Goal: Task Accomplishment & Management: Use online tool/utility

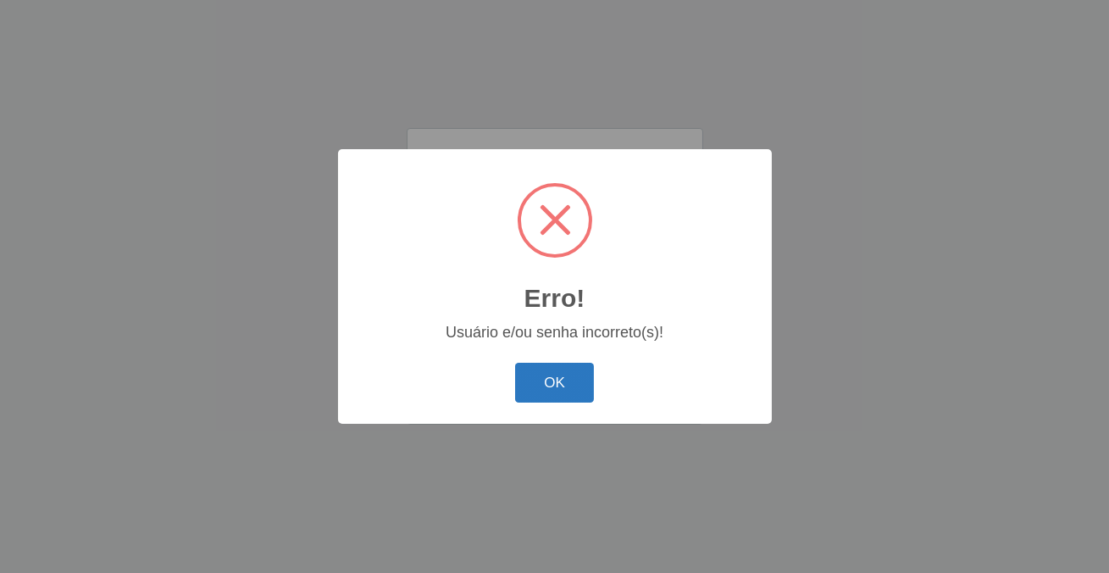
click at [532, 385] on button "OK" at bounding box center [554, 383] width 79 height 40
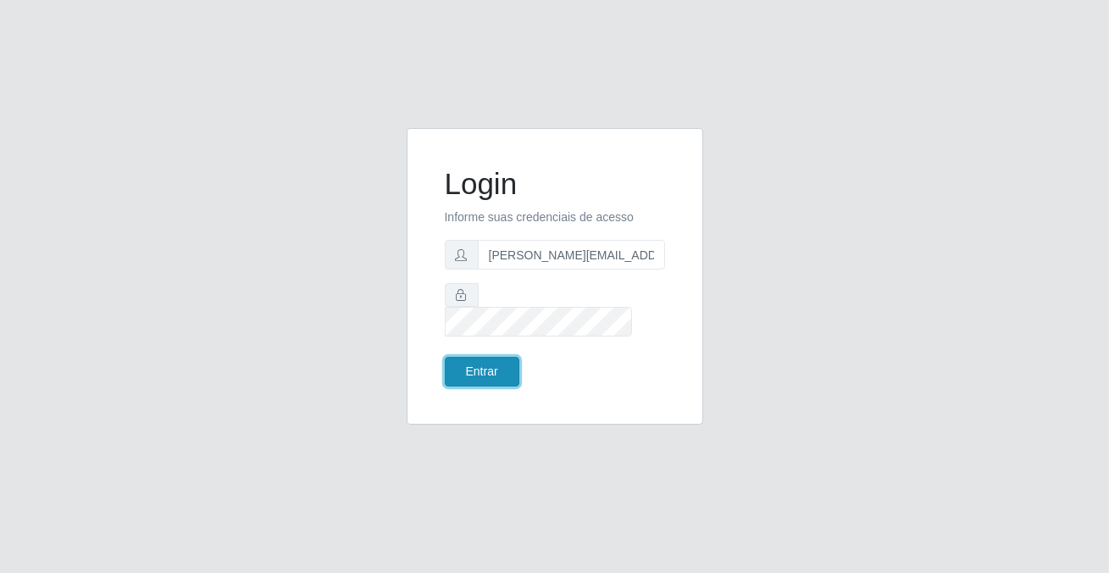
click at [503, 367] on button "Entrar" at bounding box center [482, 372] width 75 height 30
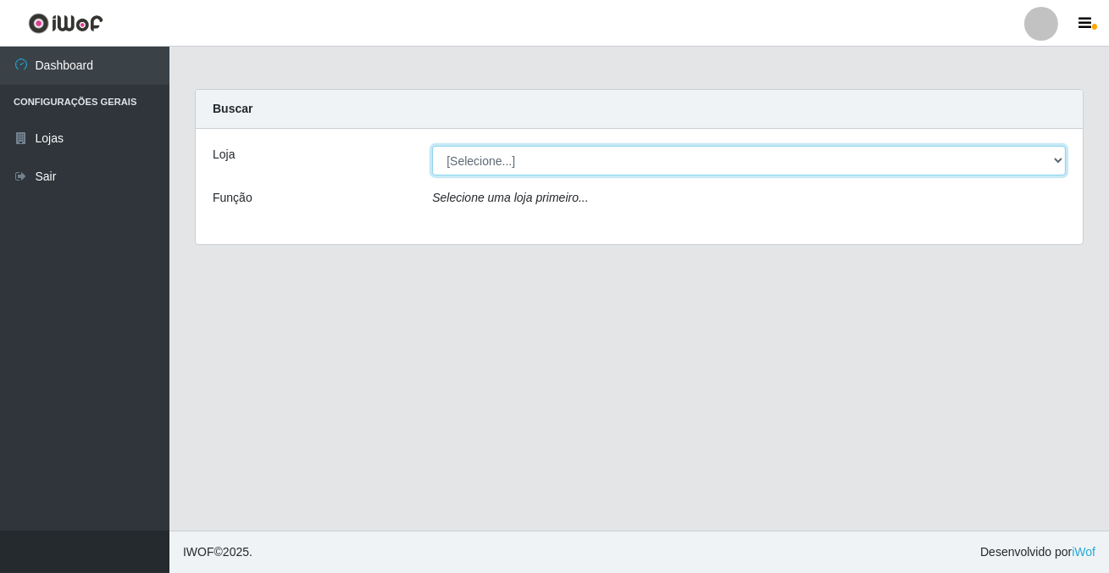
click at [480, 152] on select "[Selecione...] Rede Potiguar 2 - Macaíba" at bounding box center [749, 161] width 634 height 30
select select "101"
click at [432, 146] on select "[Selecione...] Rede Potiguar 2 - Macaíba" at bounding box center [749, 161] width 634 height 30
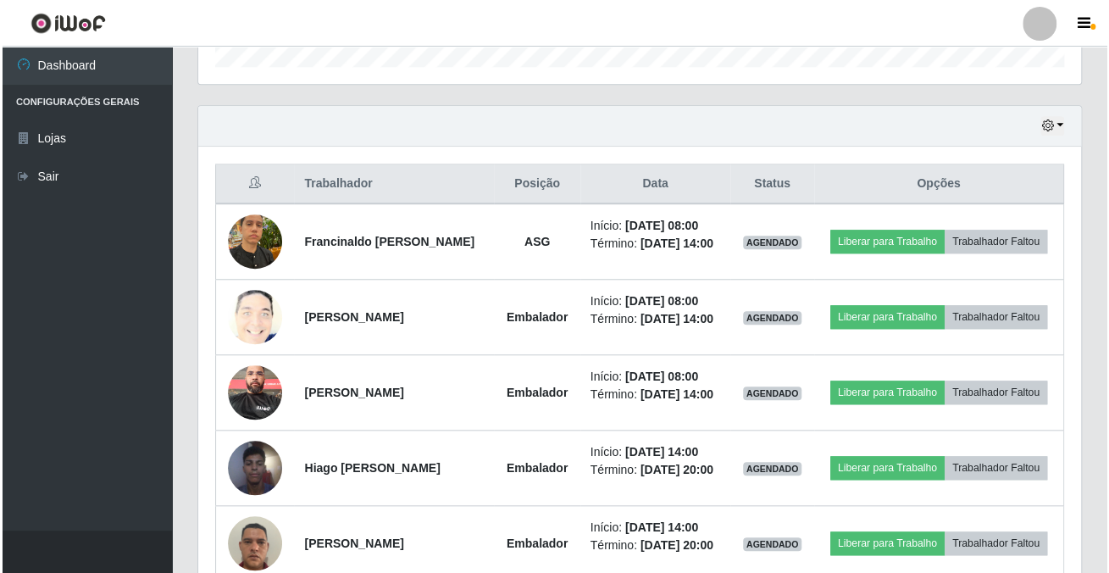
scroll to position [625, 0]
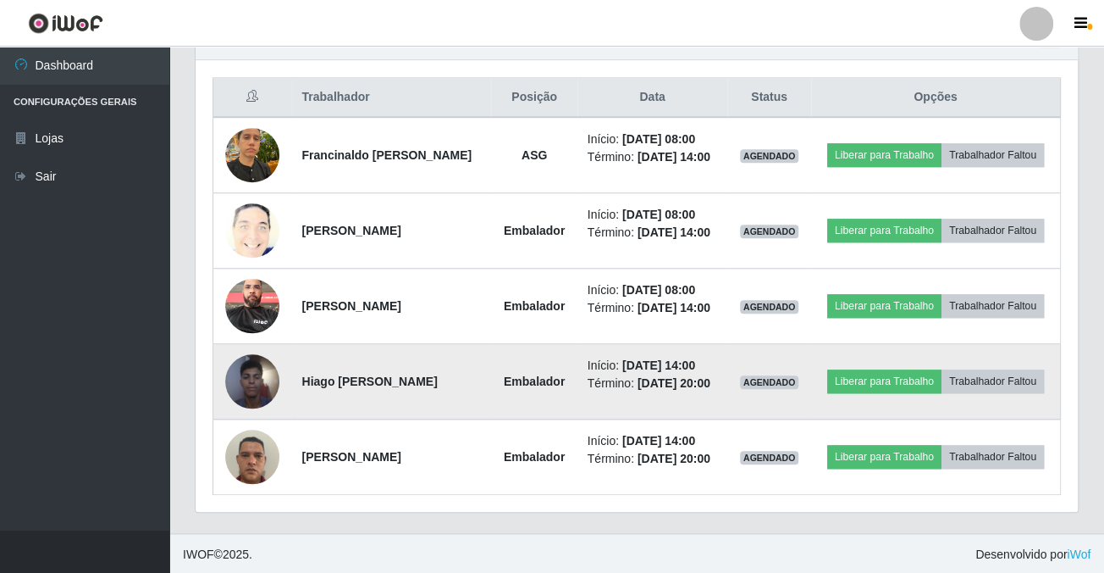
click at [266, 363] on img at bounding box center [252, 381] width 54 height 72
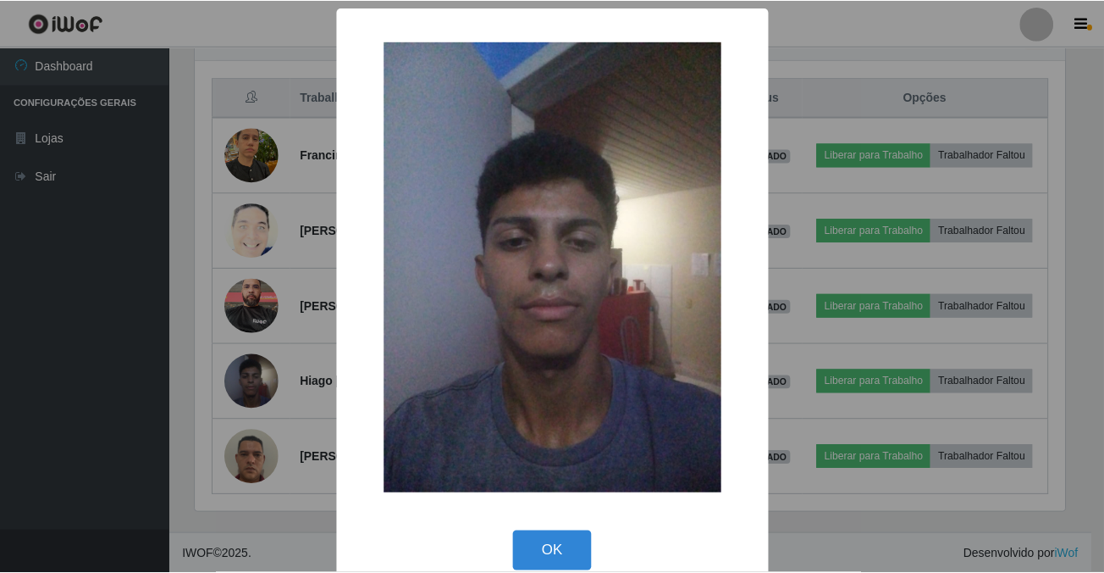
scroll to position [351, 873]
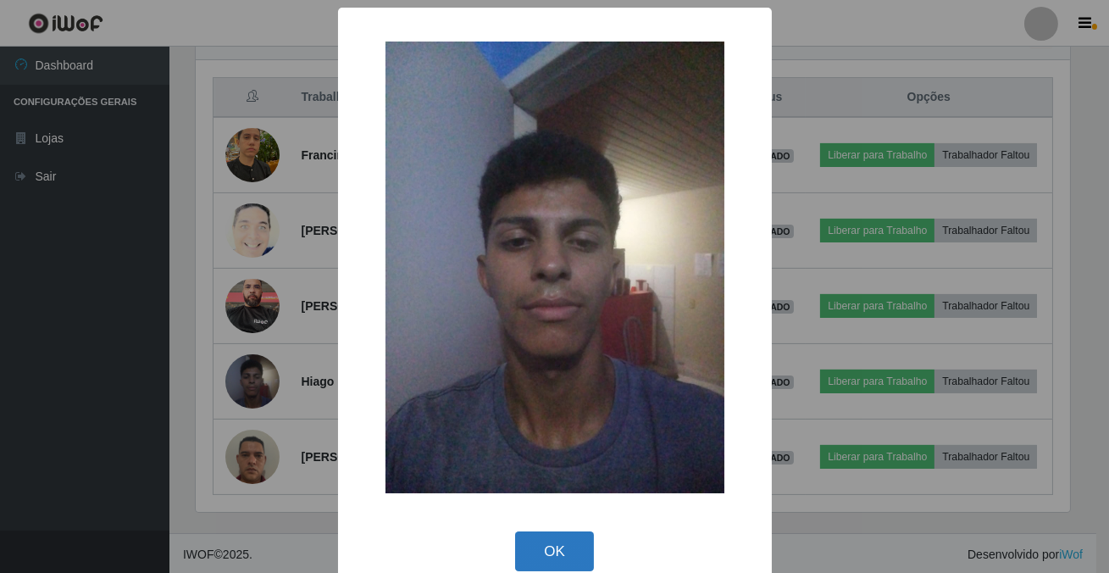
click at [563, 551] on button "OK" at bounding box center [554, 551] width 79 height 40
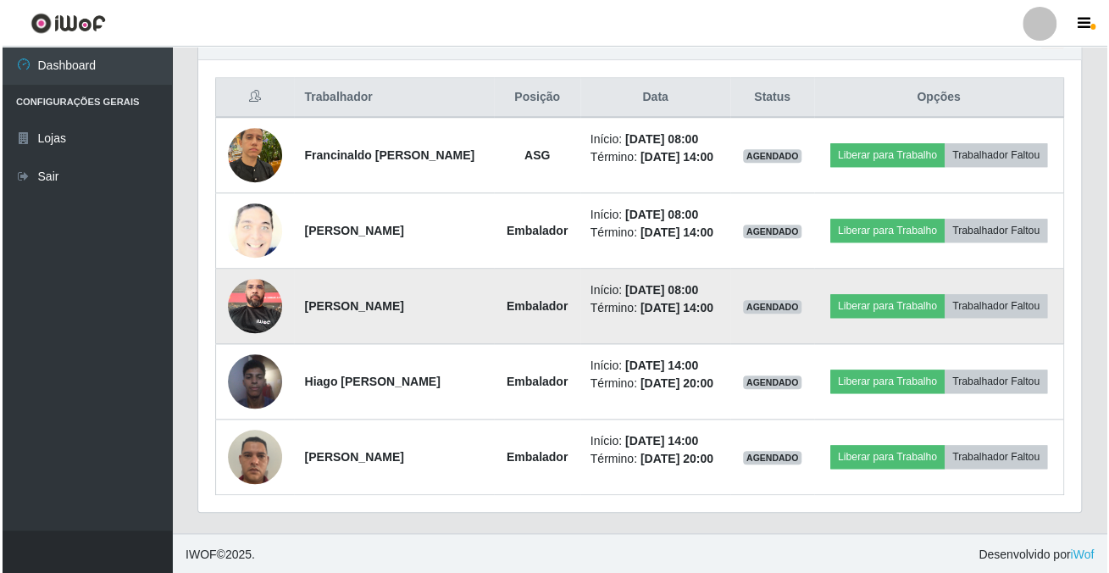
scroll to position [351, 882]
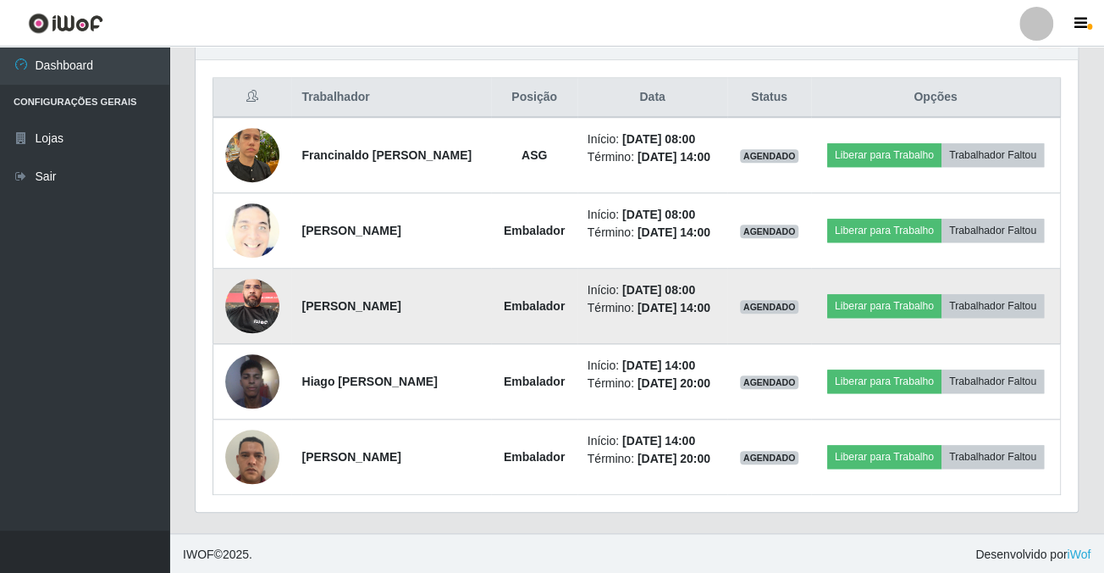
click at [256, 304] on img at bounding box center [252, 305] width 54 height 72
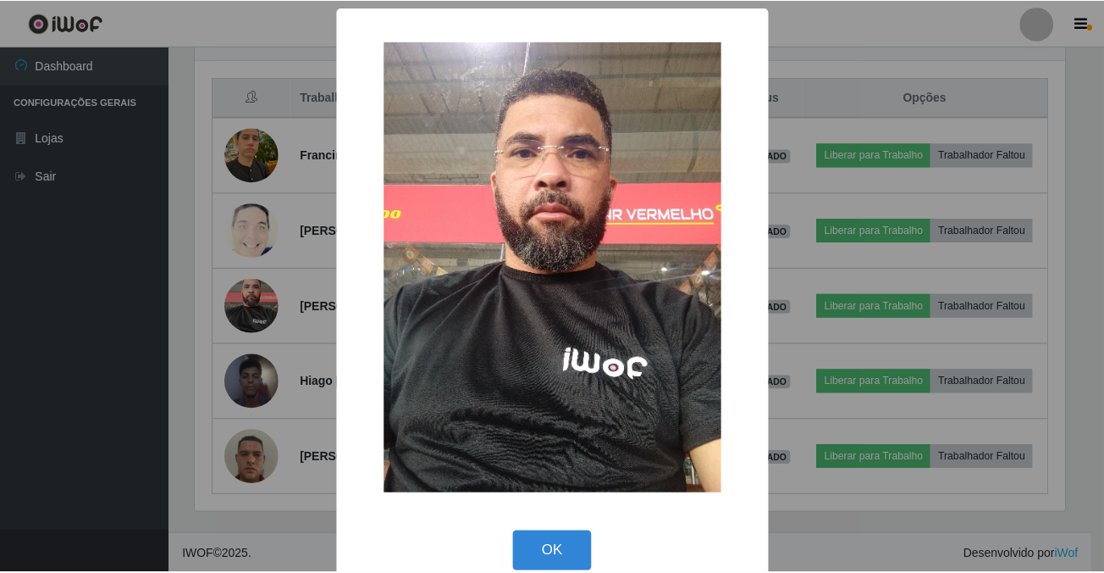
scroll to position [351, 873]
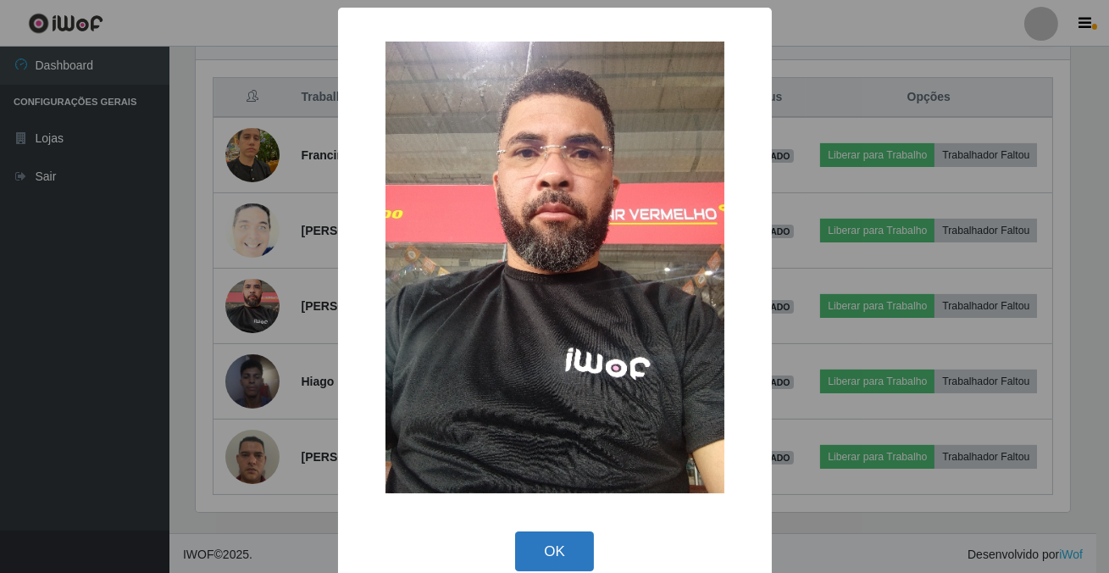
click at [539, 548] on button "OK" at bounding box center [554, 551] width 79 height 40
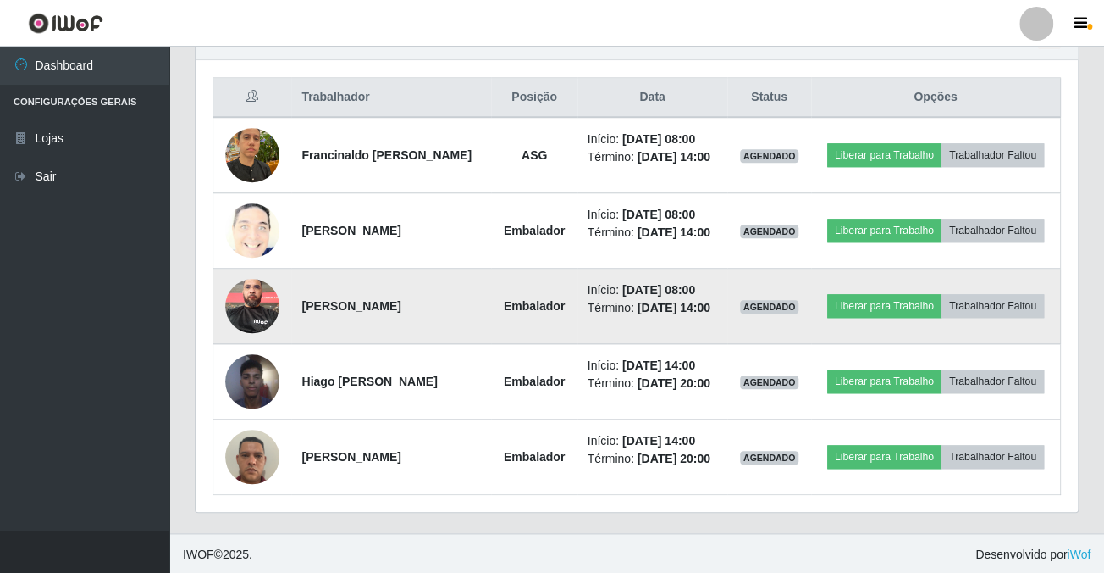
scroll to position [351, 882]
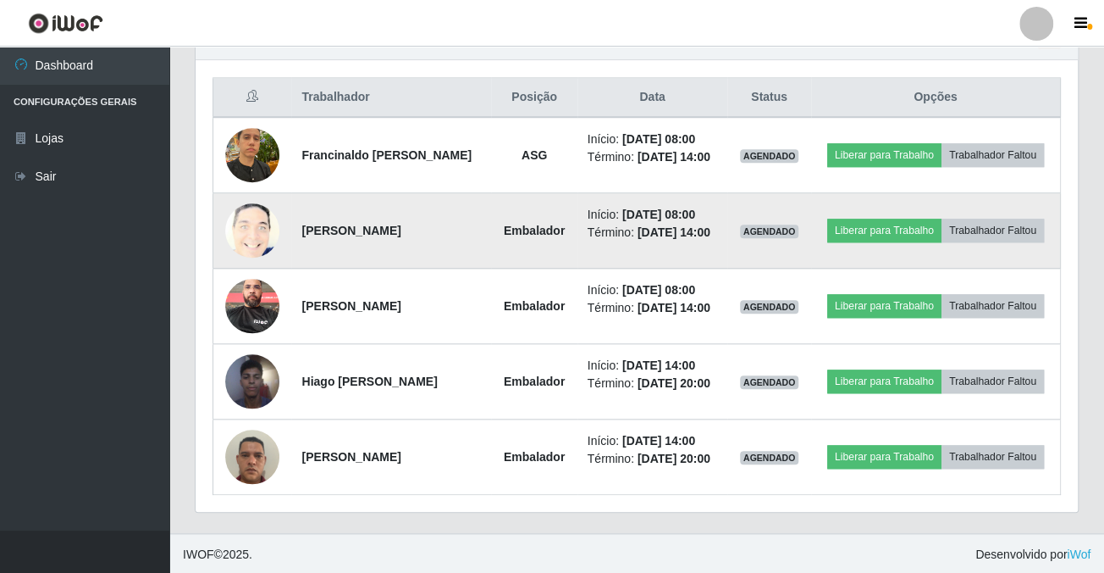
click at [268, 216] on img at bounding box center [252, 230] width 54 height 67
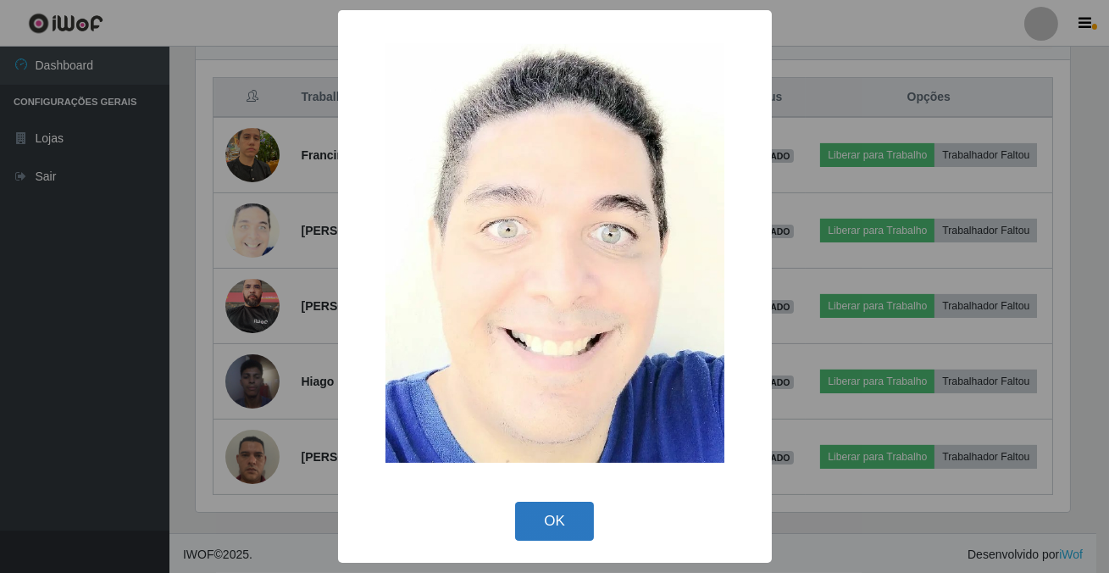
click at [560, 529] on button "OK" at bounding box center [554, 521] width 79 height 40
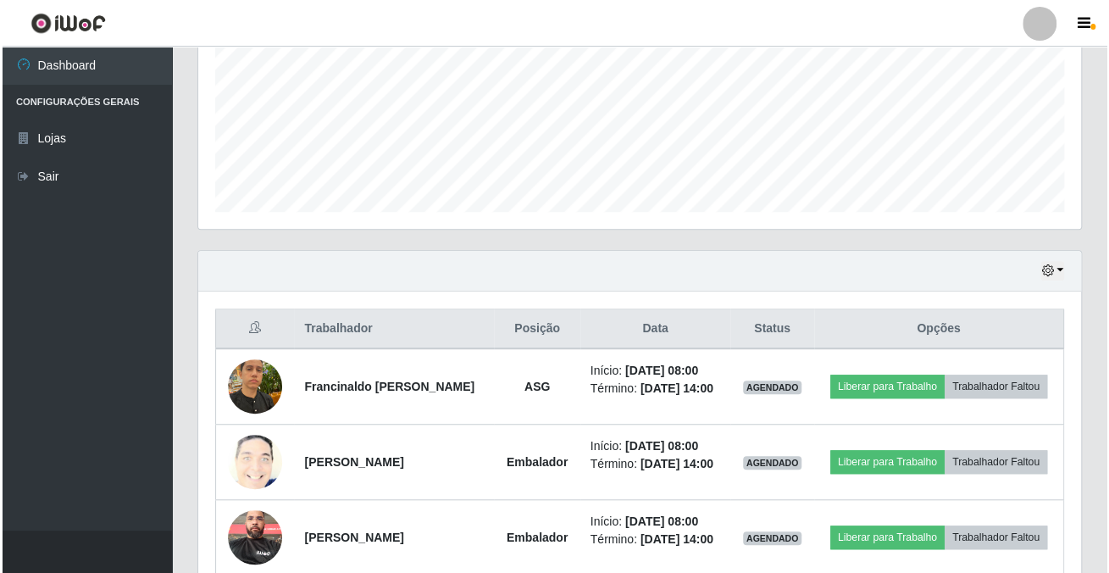
scroll to position [548, 0]
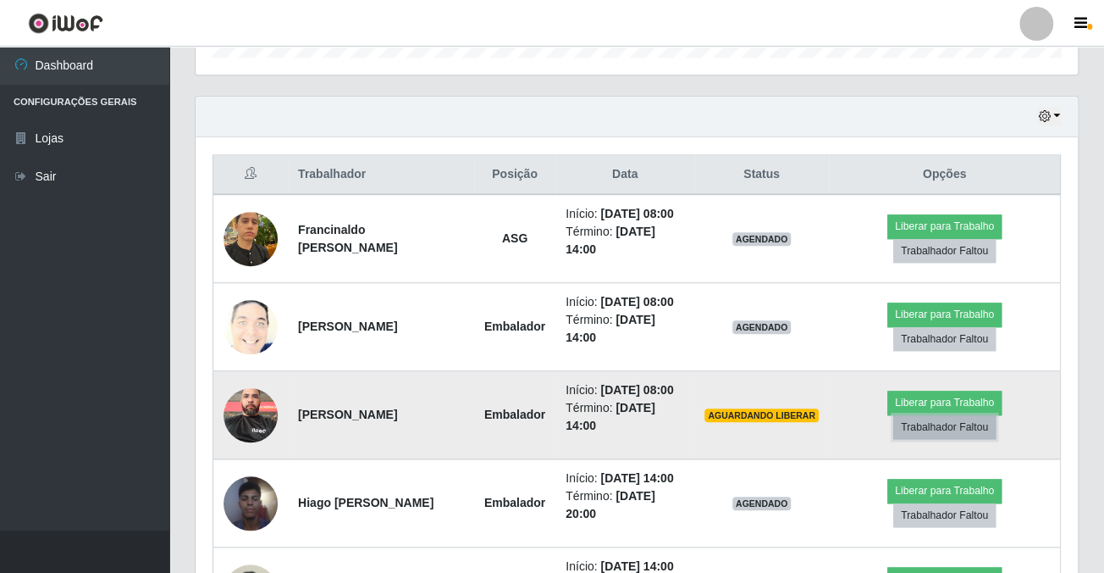
click at [919, 415] on button "Trabalhador Faltou" at bounding box center [945, 427] width 102 height 24
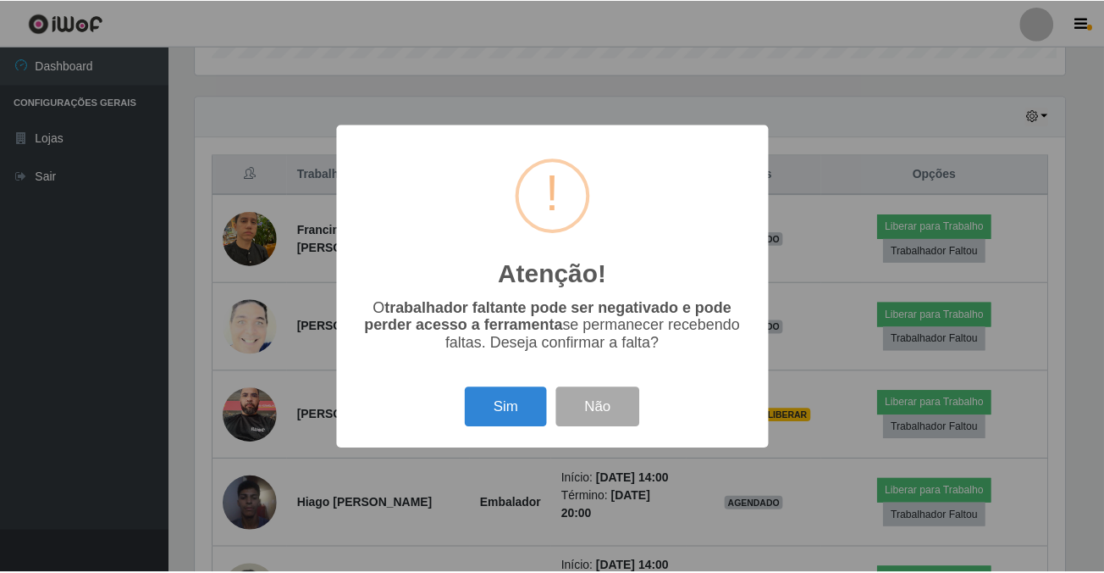
scroll to position [351, 873]
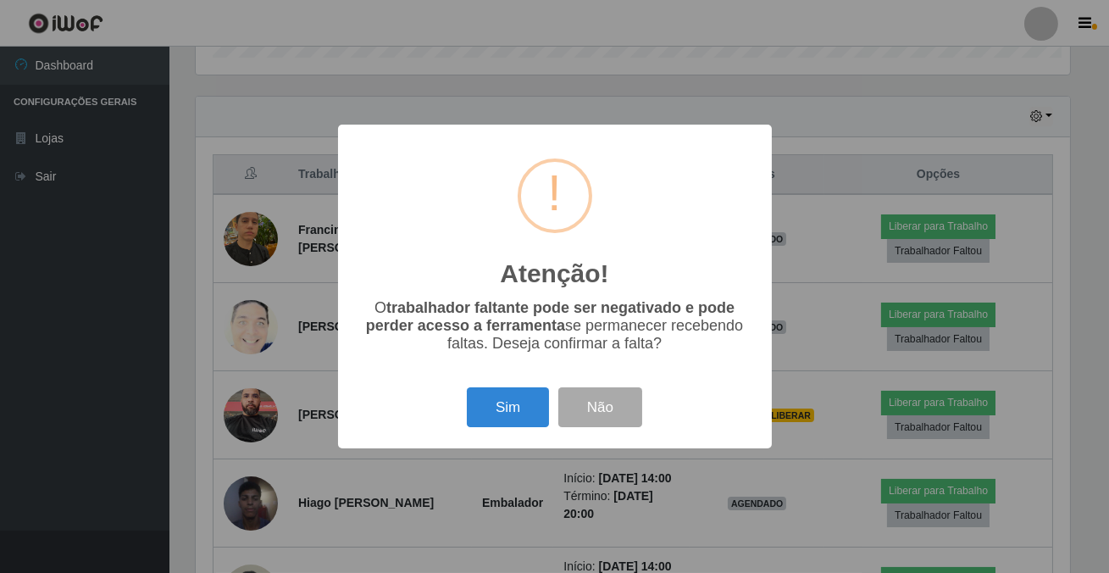
click at [917, 396] on div "Atenção! × O trabalhador faltante pode ser negativado e pode perder acesso a fe…" at bounding box center [554, 286] width 1109 height 573
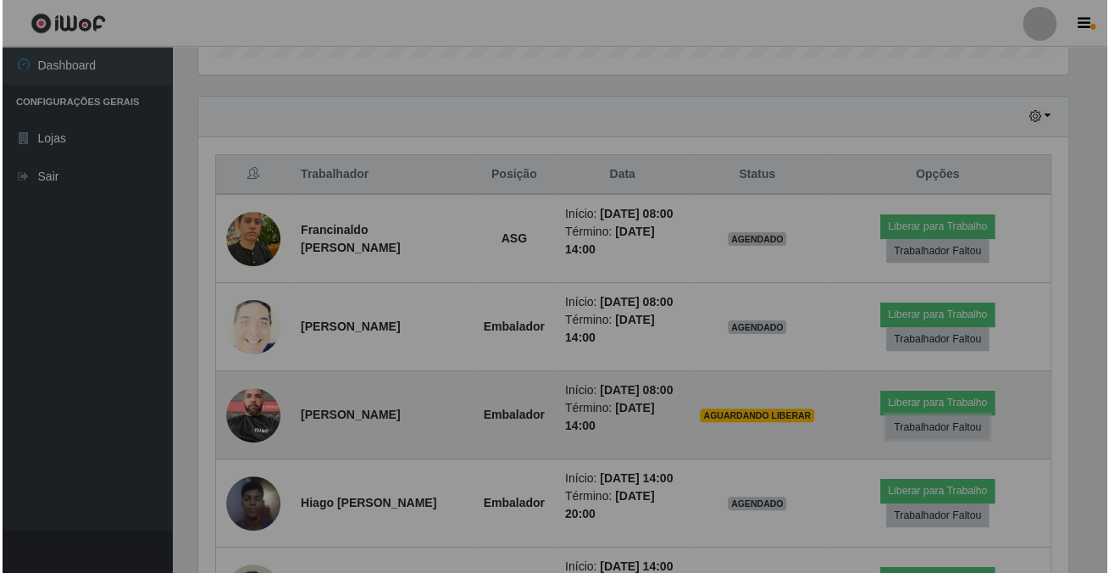
scroll to position [351, 882]
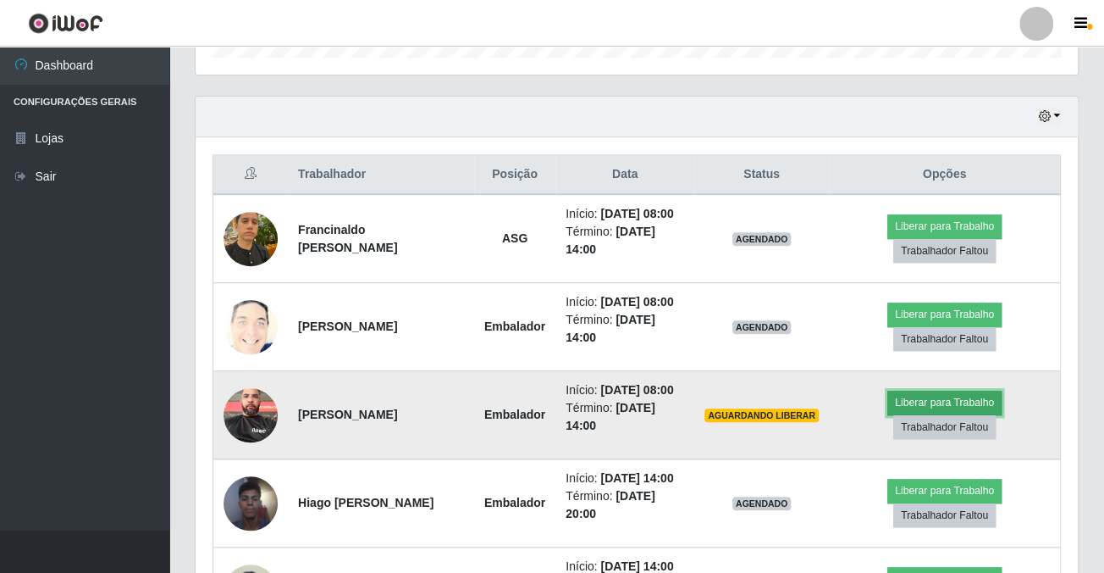
click at [924, 391] on button "Liberar para Trabalho" at bounding box center [945, 402] width 114 height 24
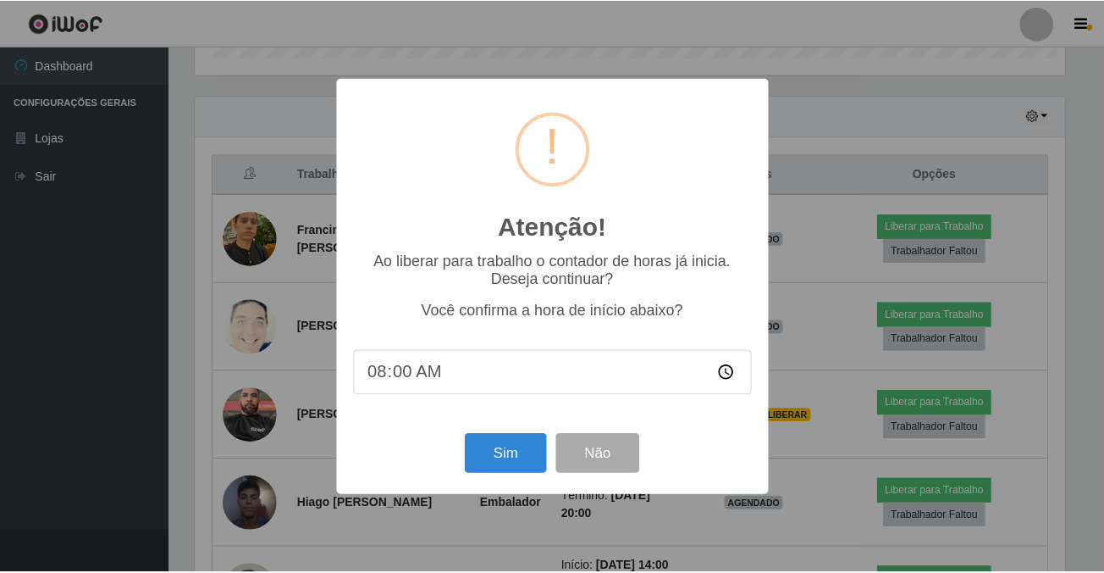
scroll to position [351, 873]
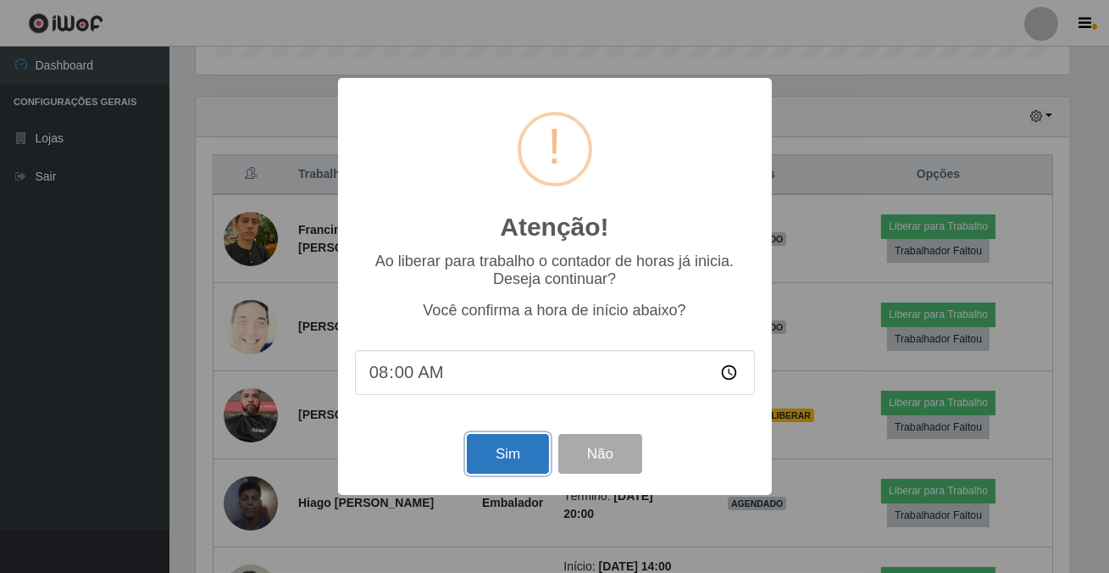
click at [474, 452] on button "Sim" at bounding box center [508, 454] width 82 height 40
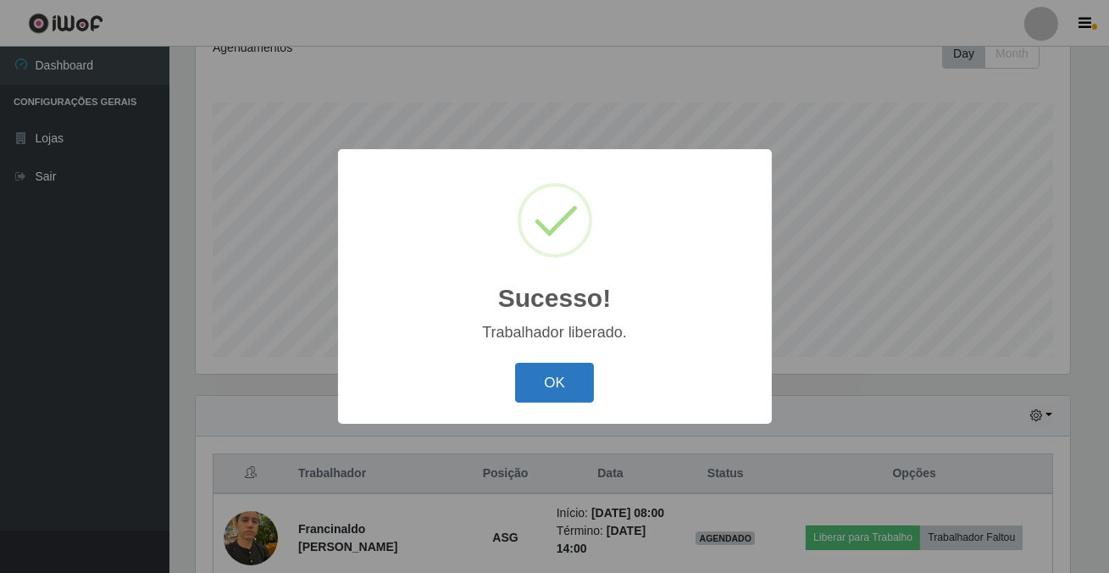
click at [539, 389] on button "OK" at bounding box center [554, 383] width 79 height 40
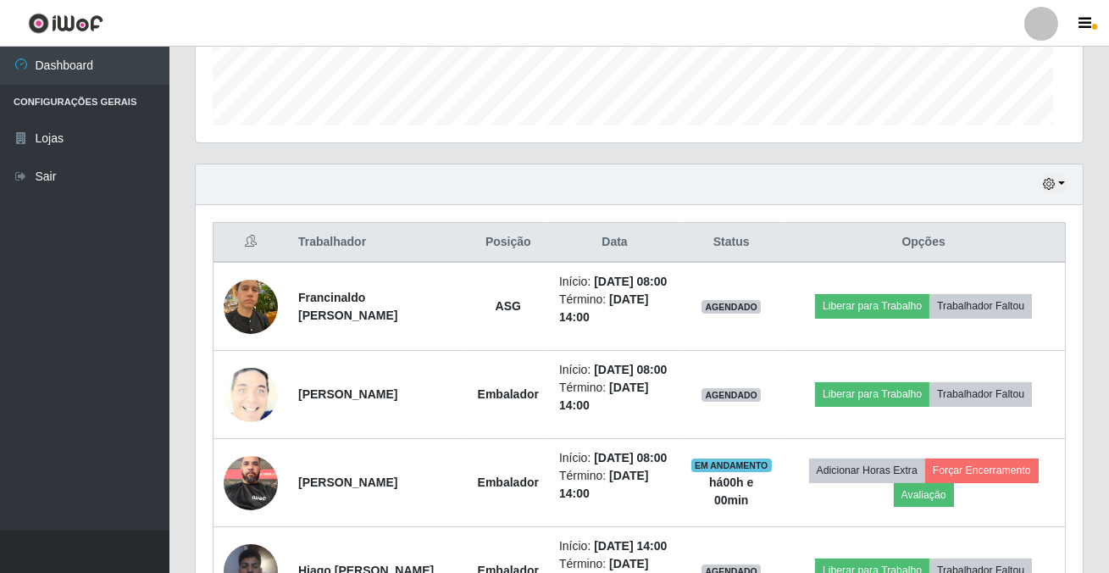
scroll to position [351, 882]
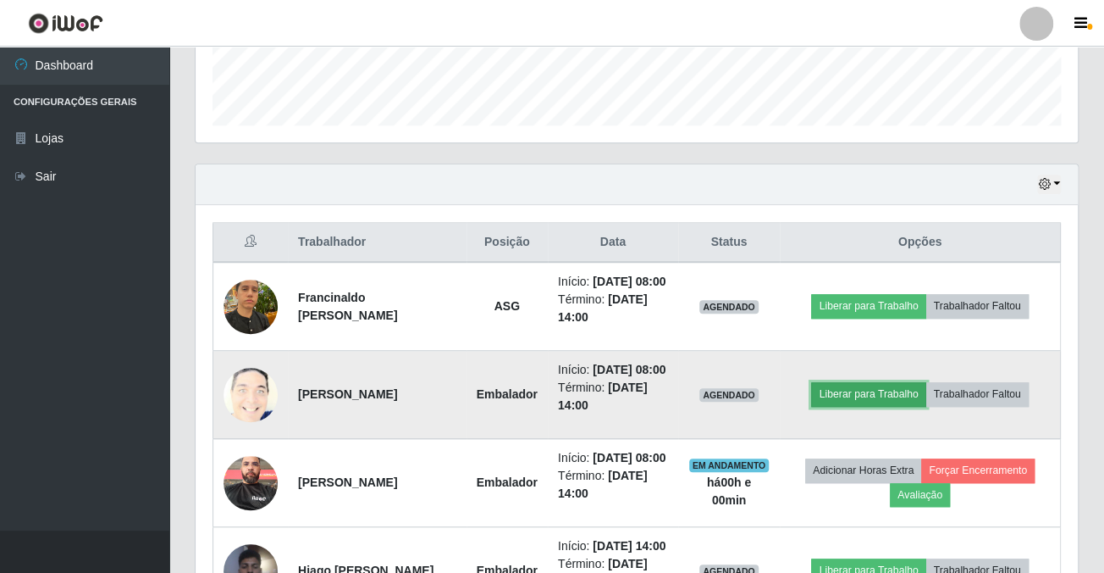
click at [879, 385] on button "Liberar para Trabalho" at bounding box center [868, 394] width 114 height 24
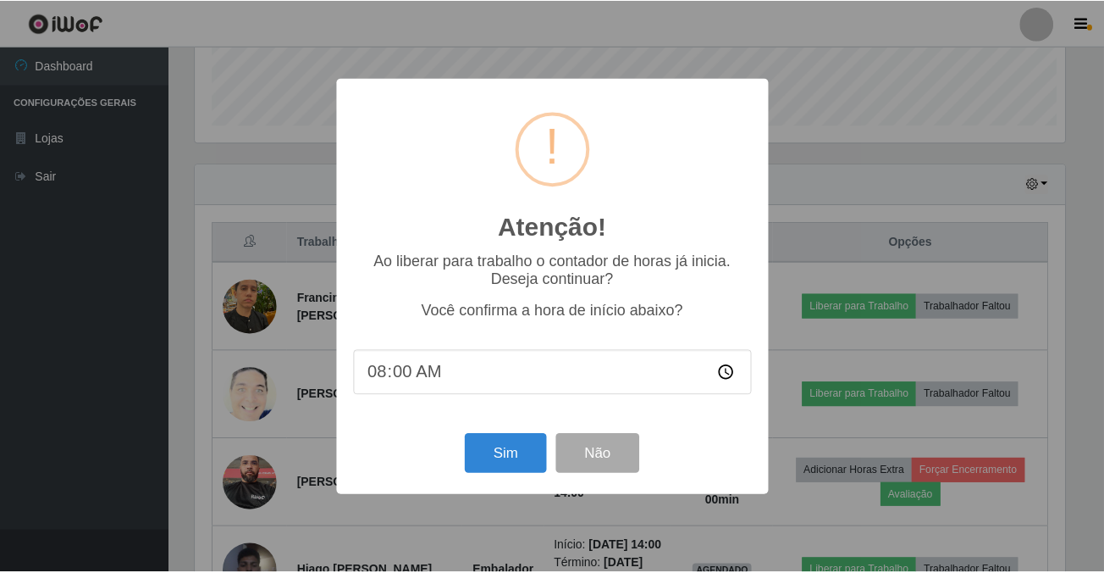
scroll to position [351, 873]
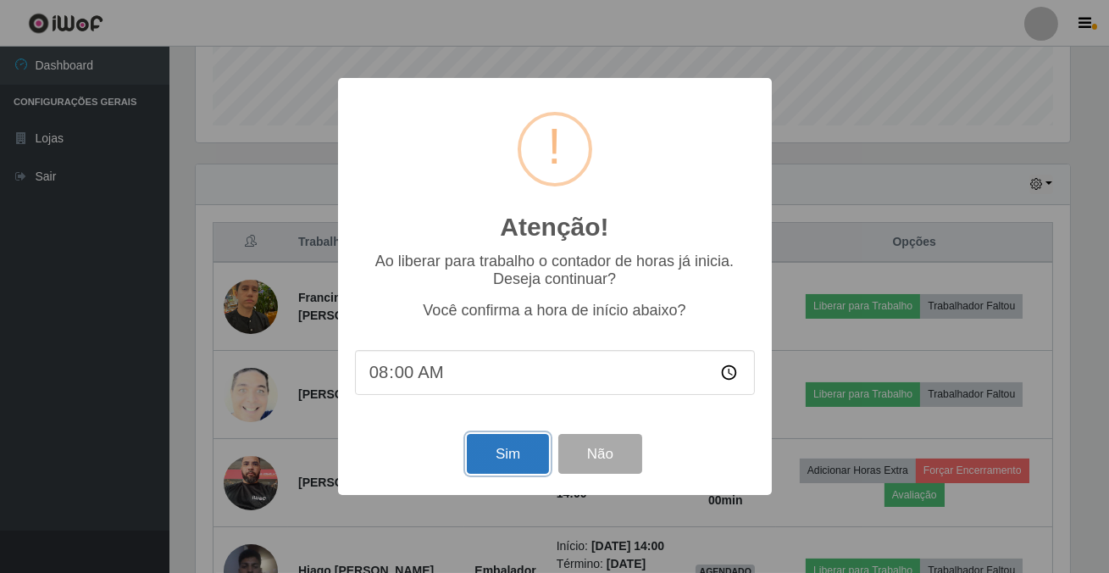
click at [482, 451] on button "Sim" at bounding box center [508, 454] width 82 height 40
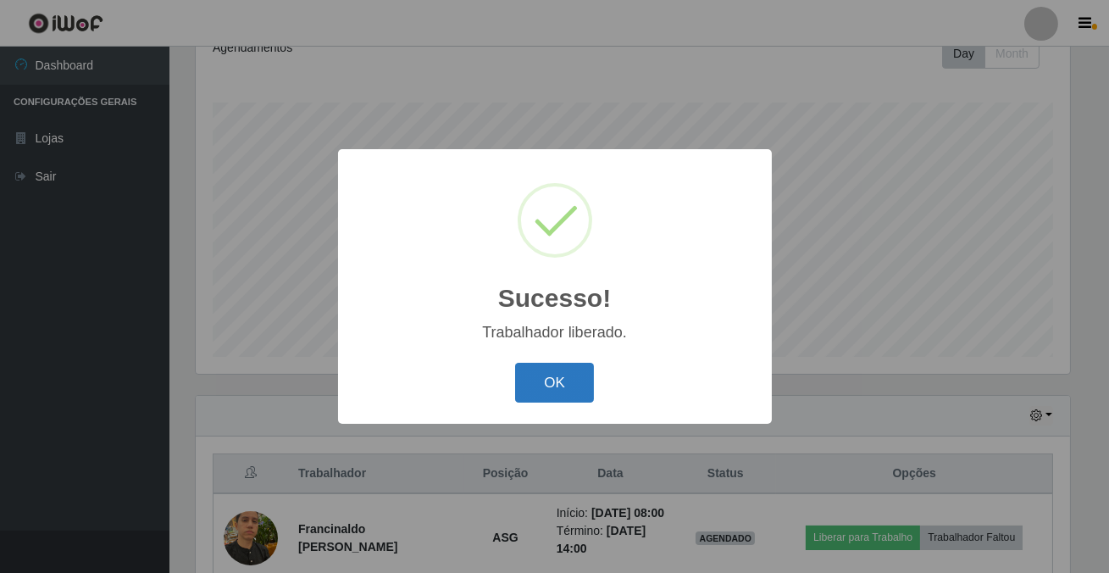
click at [538, 383] on button "OK" at bounding box center [554, 383] width 79 height 40
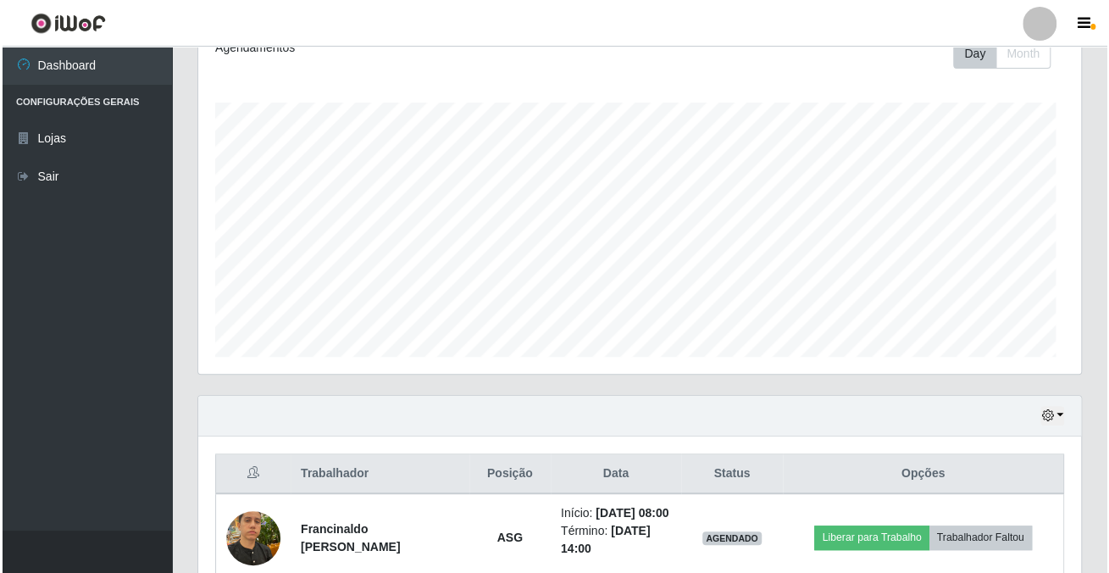
scroll to position [351, 882]
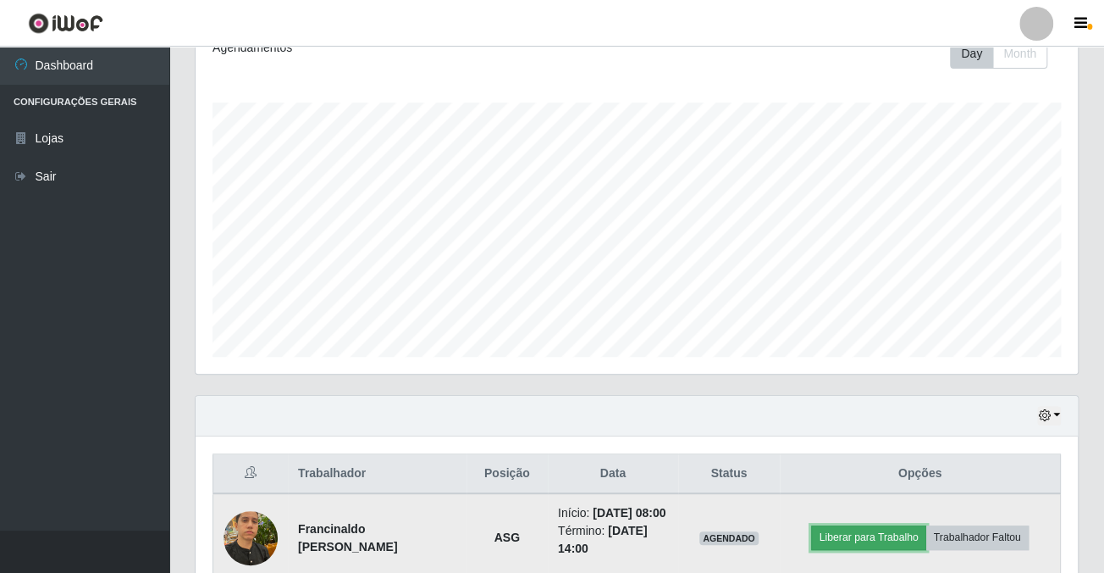
click at [823, 534] on button "Liberar para Trabalho" at bounding box center [868, 537] width 114 height 24
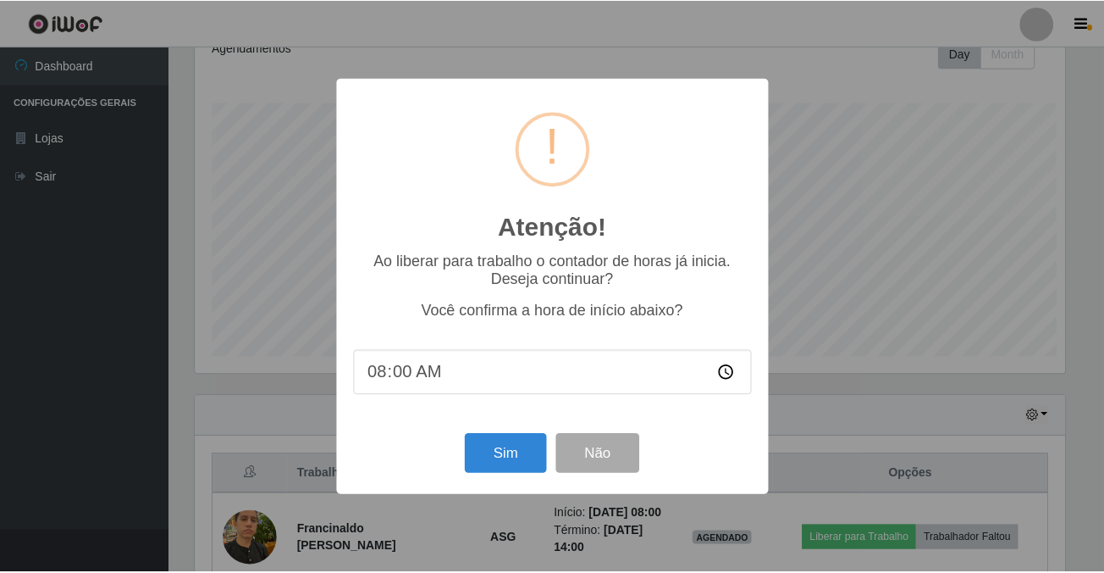
scroll to position [351, 873]
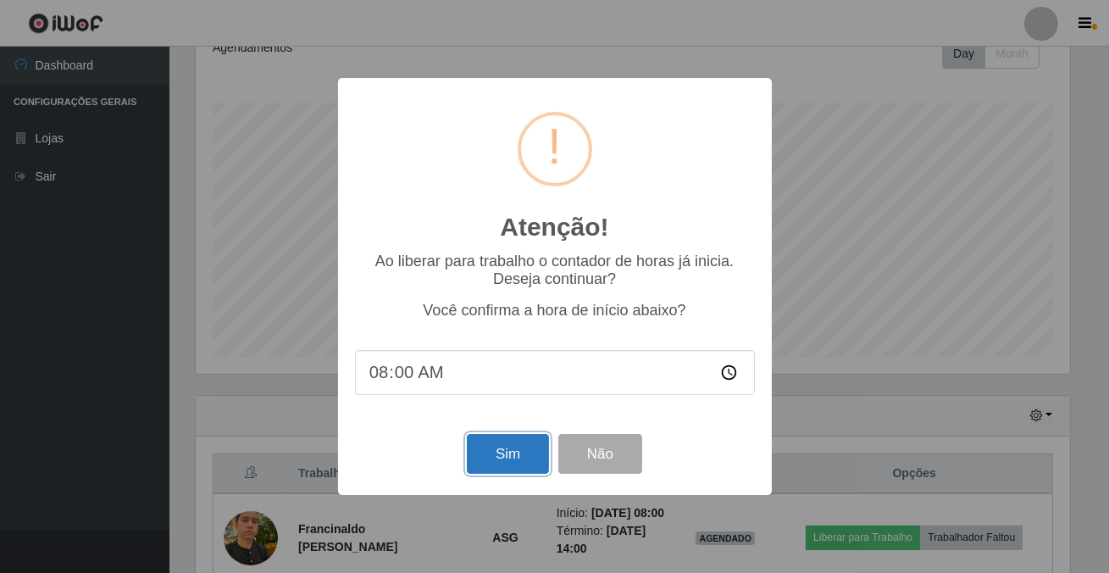
click at [493, 445] on button "Sim" at bounding box center [508, 454] width 82 height 40
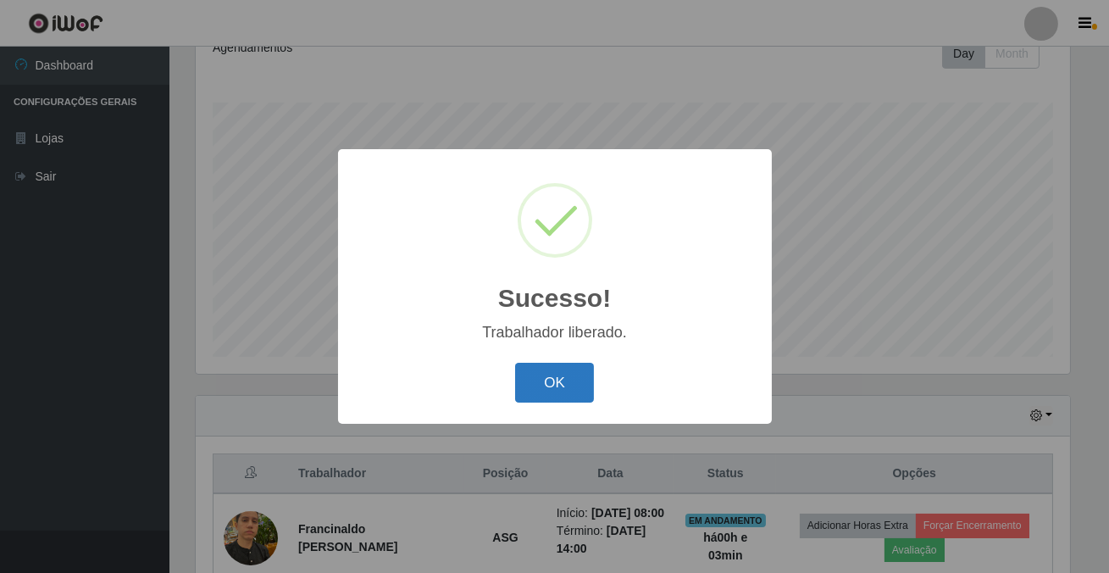
click at [558, 387] on button "OK" at bounding box center [554, 383] width 79 height 40
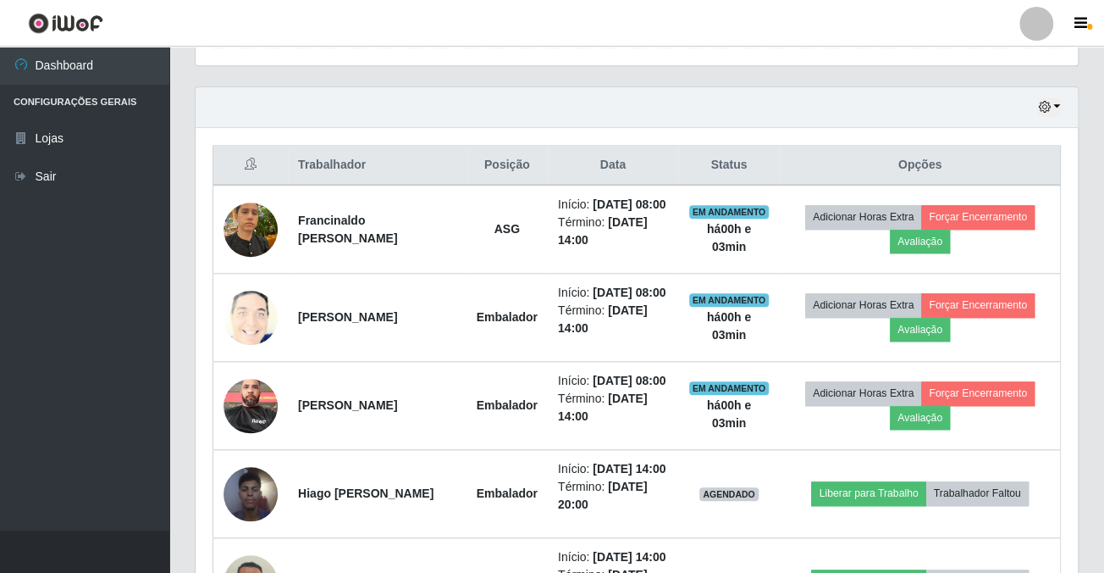
scroll to position [689, 0]
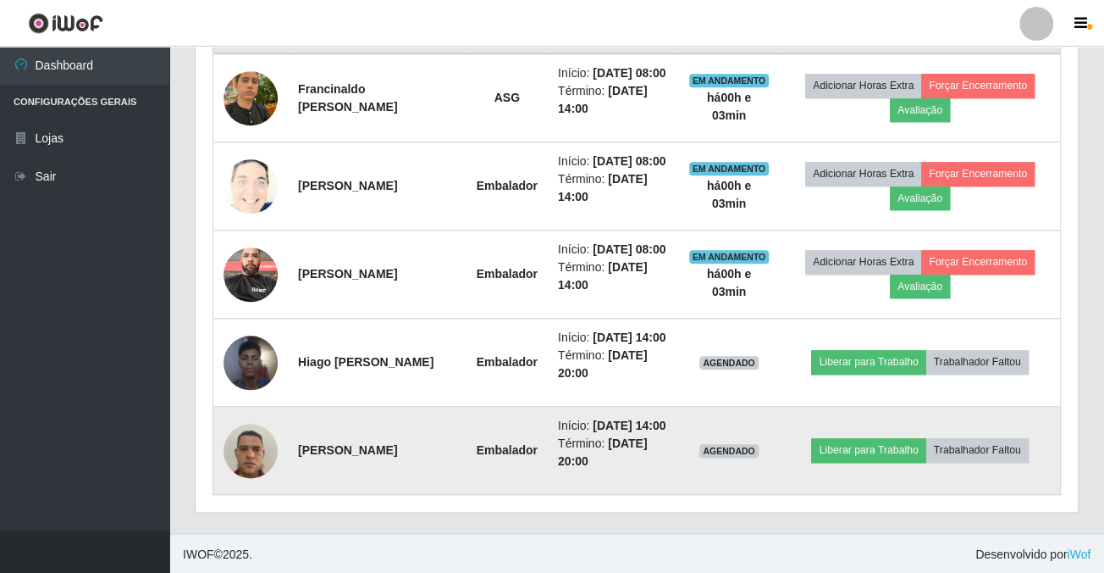
drag, startPoint x: 563, startPoint y: 388, endPoint x: 638, endPoint y: 434, distance: 87.4
click at [638, 434] on tbody "Francinaldo [PERSON_NAME] ASG Início: [DATE] 08:00 Término: [DATE] 14:00 EM AND…" at bounding box center [637, 273] width 848 height 441
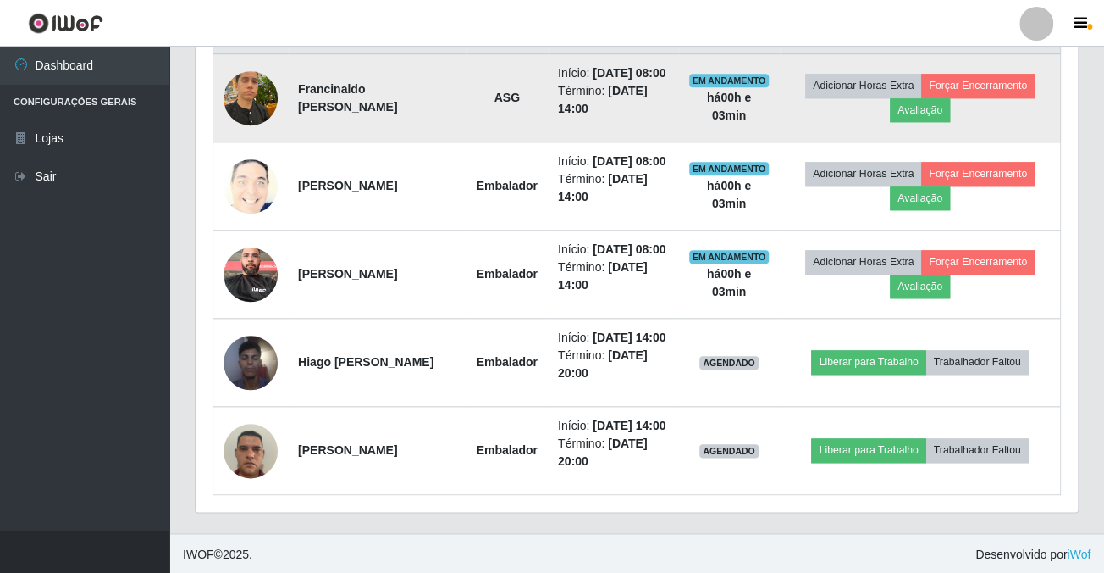
click at [503, 111] on td "ASG" at bounding box center [507, 97] width 81 height 89
